Goal: Task Accomplishment & Management: Use online tool/utility

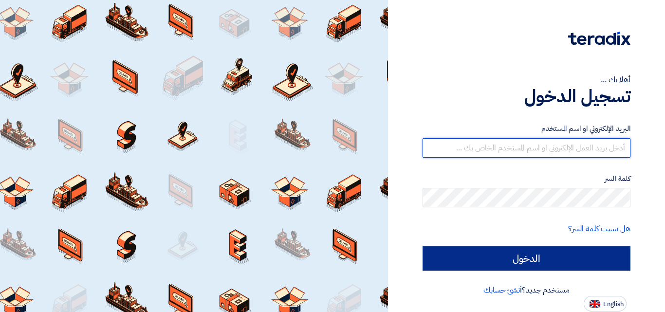
type input "[EMAIL_ADDRESS][DOMAIN_NAME]"
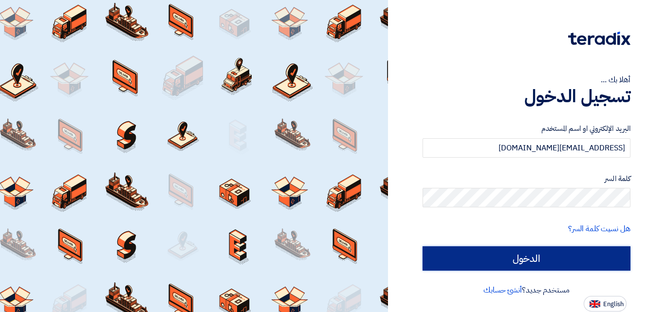
click at [505, 251] on input "الدخول" at bounding box center [527, 258] width 208 height 24
type input "Sign in"
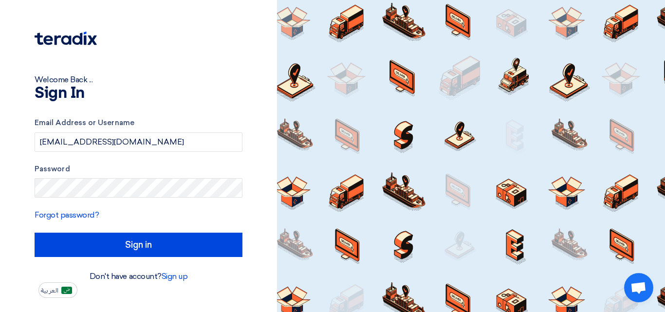
click at [519, 258] on div at bounding box center [471, 156] width 388 height 312
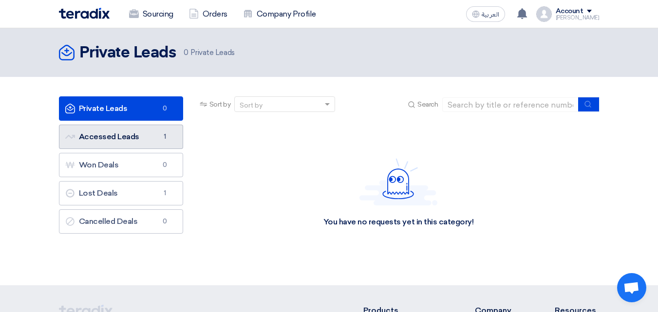
click at [122, 126] on link "Accessed Leads Accessed Leads 1" at bounding box center [121, 137] width 124 height 24
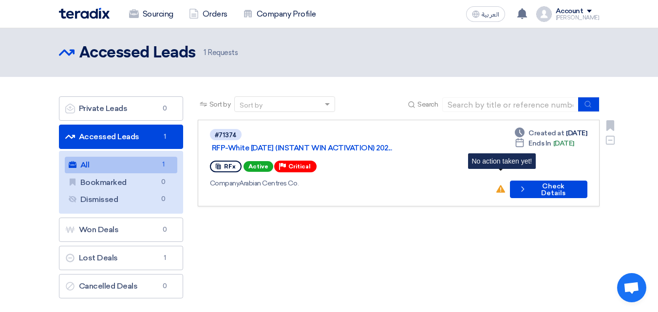
click at [503, 185] on use at bounding box center [500, 189] width 9 height 8
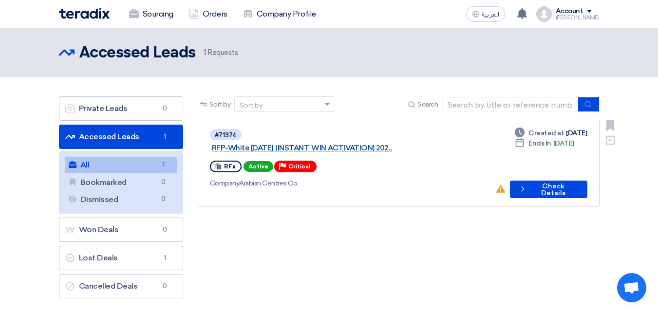
click at [372, 144] on link "RFP-White [DATE] (INSTANT WIN ACTIVATION) 202..." at bounding box center [333, 148] width 243 height 9
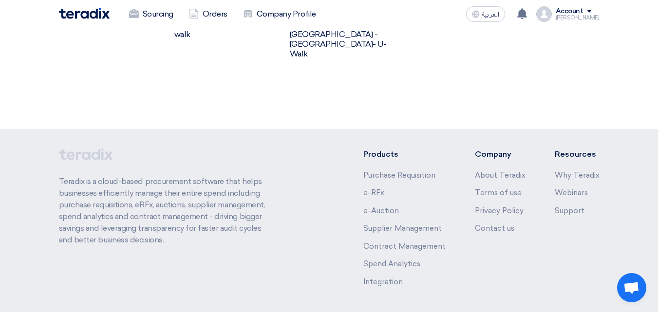
scroll to position [852, 0]
